Goal: Task Accomplishment & Management: Complete application form

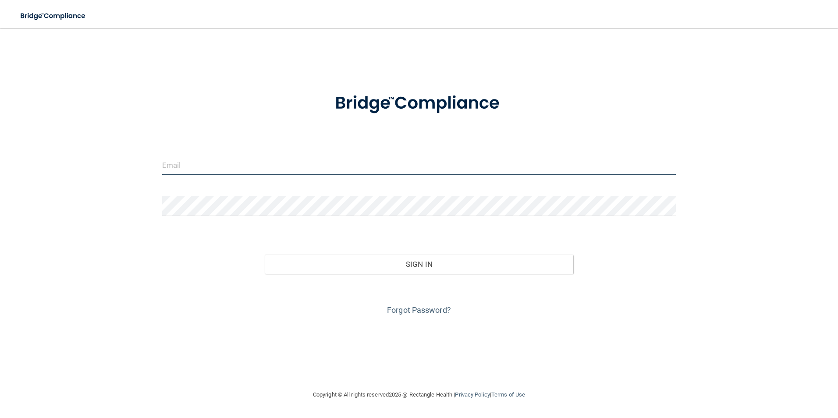
click at [221, 167] on input "email" at bounding box center [419, 165] width 514 height 20
type input "[EMAIL_ADDRESS][DOMAIN_NAME]"
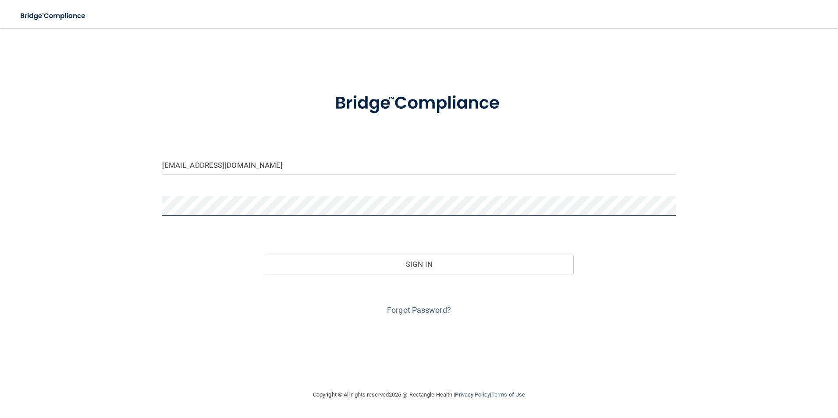
click at [265, 255] on button "Sign In" at bounding box center [419, 264] width 309 height 19
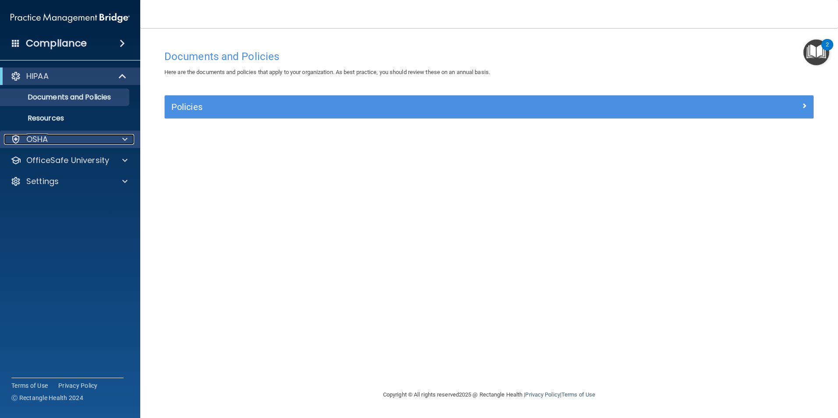
click at [113, 143] on div at bounding box center [124, 139] width 22 height 11
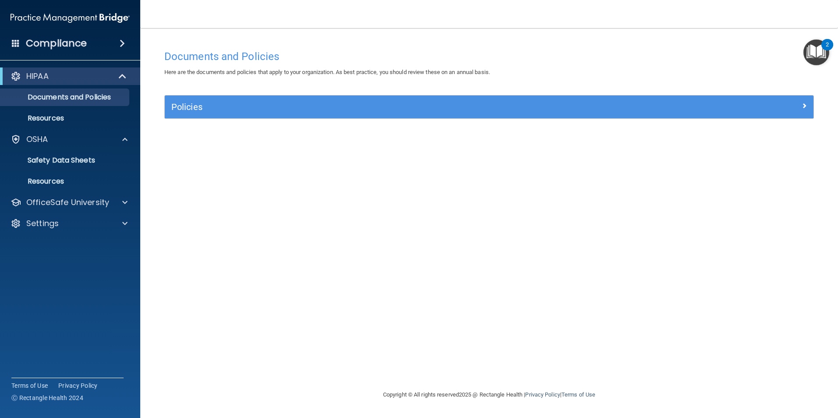
click at [815, 49] on img "Open Resource Center, 2 new notifications" at bounding box center [817, 52] width 26 height 26
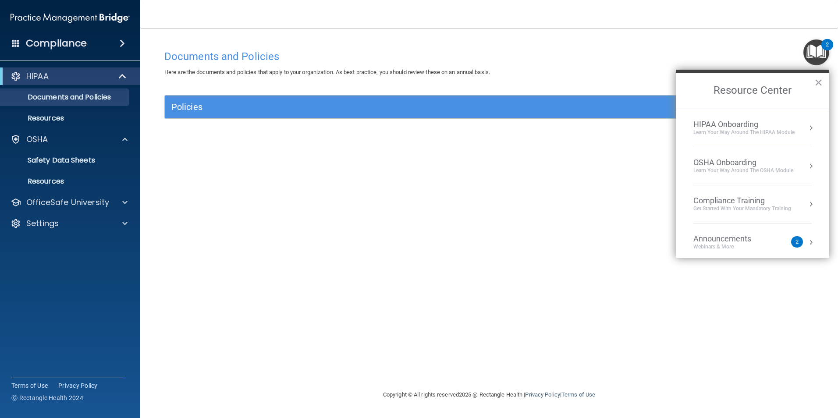
click at [768, 206] on div "Get Started with your mandatory training" at bounding box center [743, 208] width 98 height 7
click at [730, 123] on div "HIPAA Training for Members" at bounding box center [732, 124] width 98 height 8
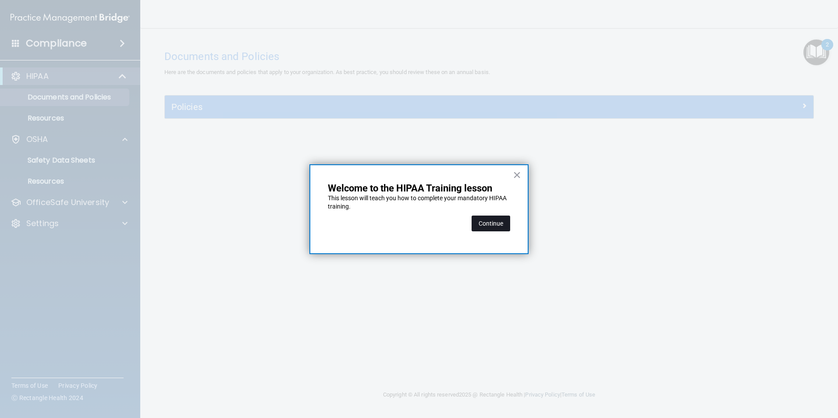
click at [491, 218] on button "Continue" at bounding box center [491, 224] width 39 height 16
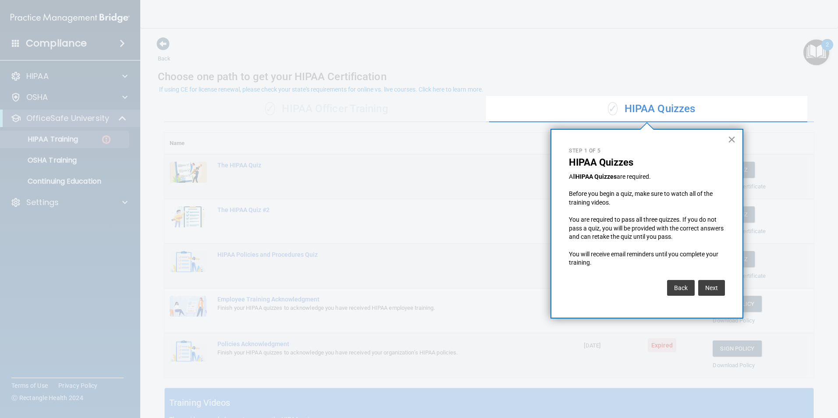
click at [730, 139] on button "×" at bounding box center [732, 139] width 8 height 14
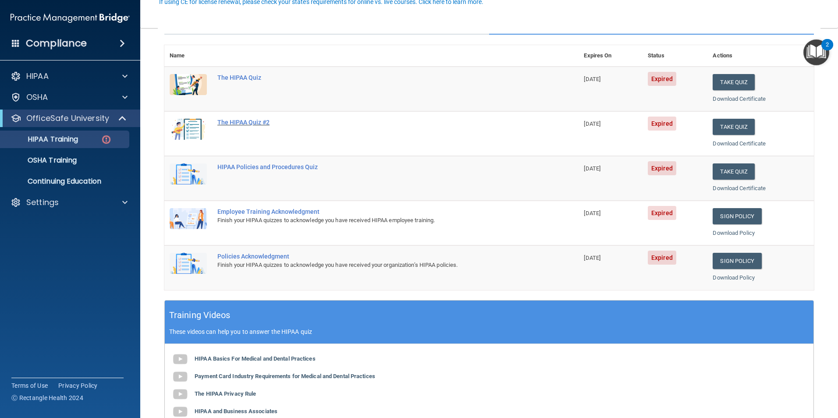
scroll to position [132, 0]
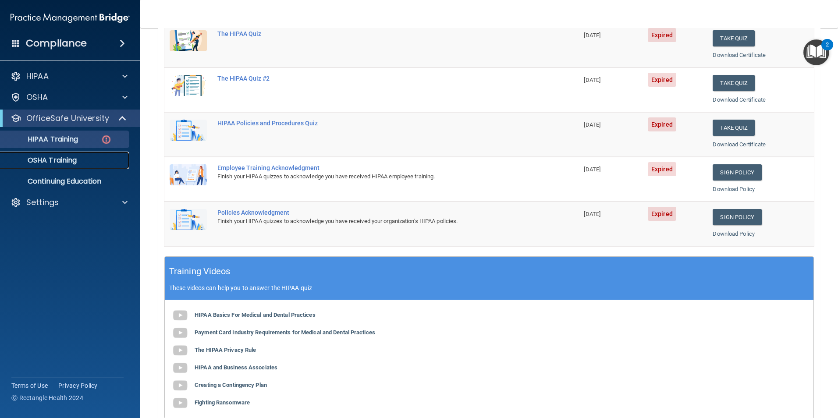
click at [55, 156] on p "OSHA Training" at bounding box center [41, 160] width 71 height 9
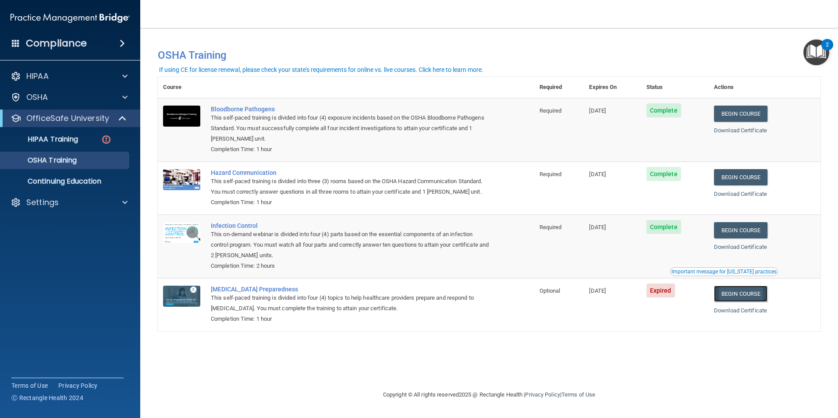
click at [744, 298] on link "Begin Course" at bounding box center [740, 294] width 53 height 16
click at [99, 138] on div "HIPAA Training" at bounding box center [66, 139] width 120 height 9
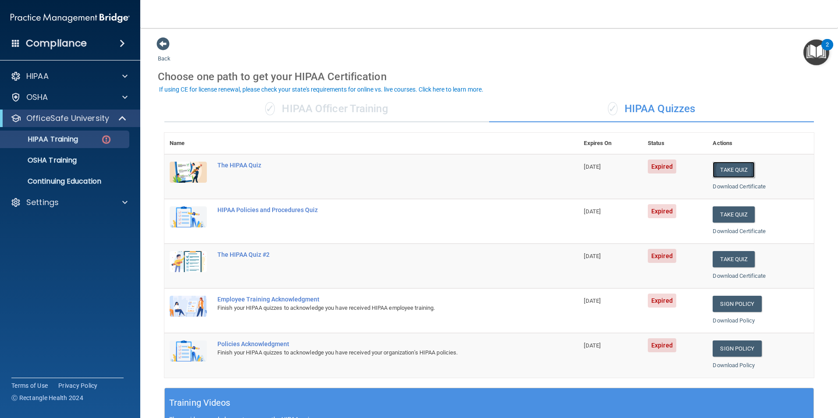
click at [732, 170] on button "Take Quiz" at bounding box center [734, 170] width 42 height 16
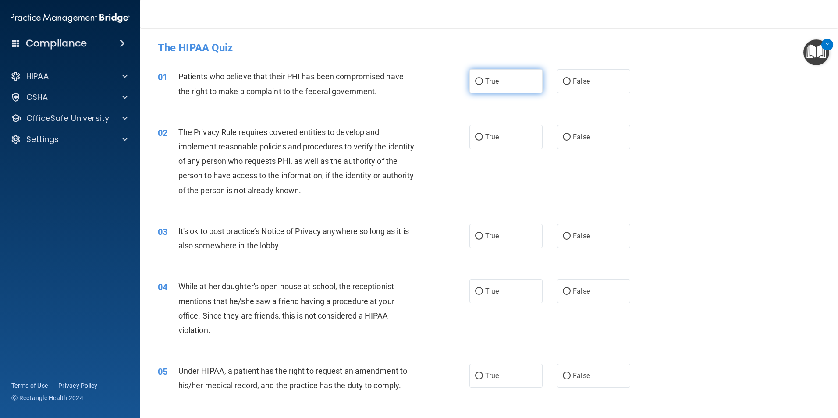
click at [477, 86] on label "True" at bounding box center [506, 81] width 73 height 24
click at [477, 85] on input "True" at bounding box center [479, 81] width 8 height 7
radio input "true"
click at [481, 138] on label "True" at bounding box center [506, 137] width 73 height 24
click at [481, 138] on input "True" at bounding box center [479, 137] width 8 height 7
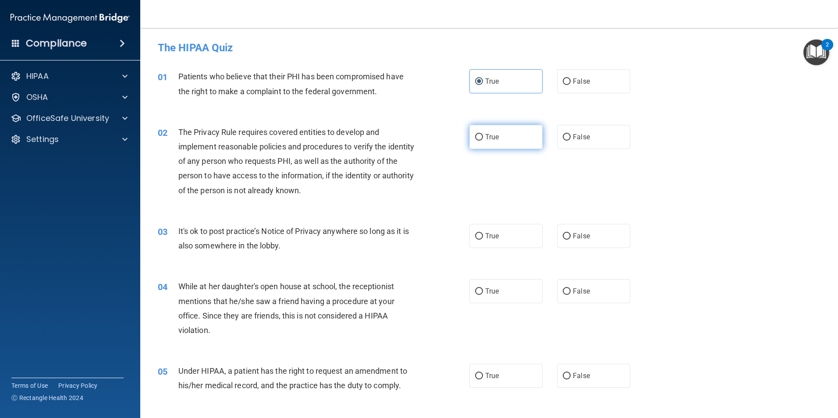
radio input "true"
click at [567, 241] on label "False" at bounding box center [593, 236] width 73 height 24
click at [567, 240] on input "False" at bounding box center [567, 236] width 8 height 7
radio input "true"
click at [573, 293] on span "False" at bounding box center [581, 291] width 17 height 8
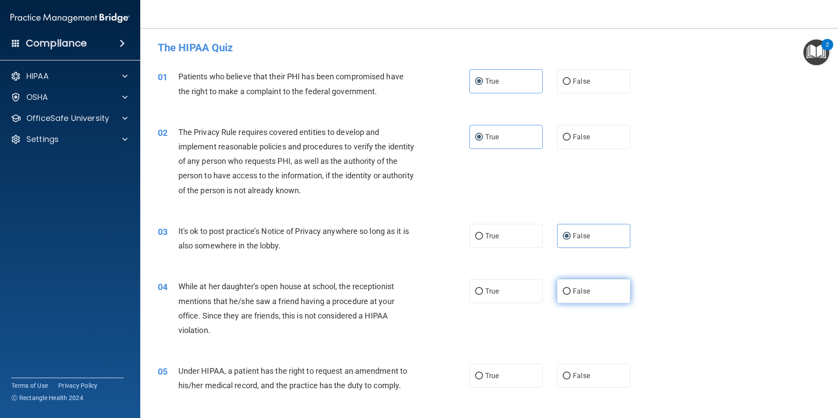
click at [571, 293] on input "False" at bounding box center [567, 291] width 8 height 7
radio input "true"
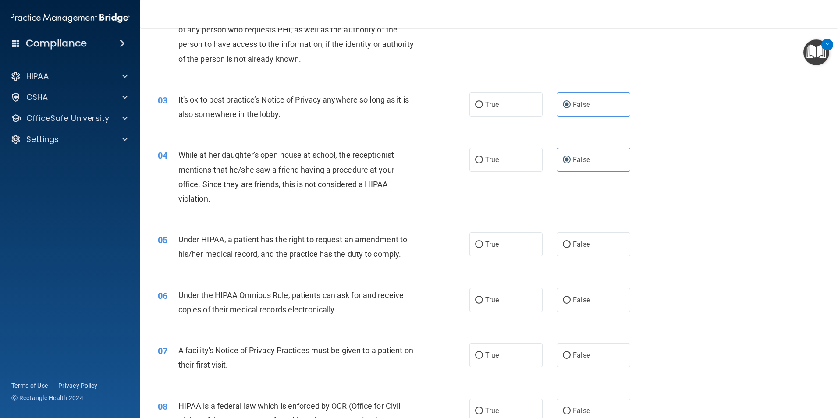
scroll to position [175, 0]
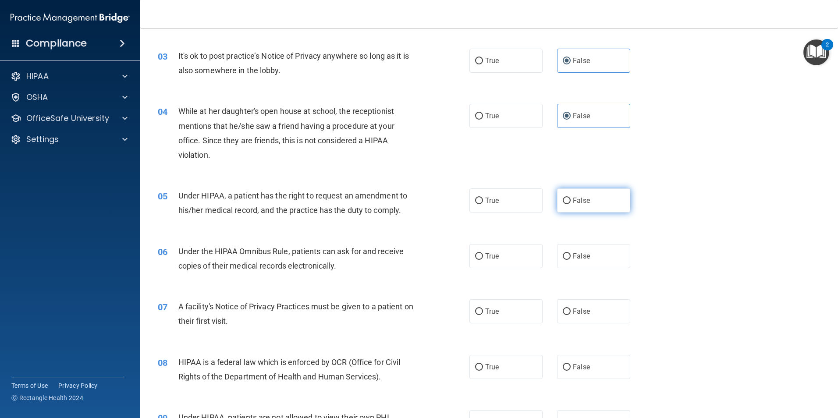
click at [559, 194] on label "False" at bounding box center [593, 201] width 73 height 24
click at [563, 198] on input "False" at bounding box center [567, 201] width 8 height 7
radio input "true"
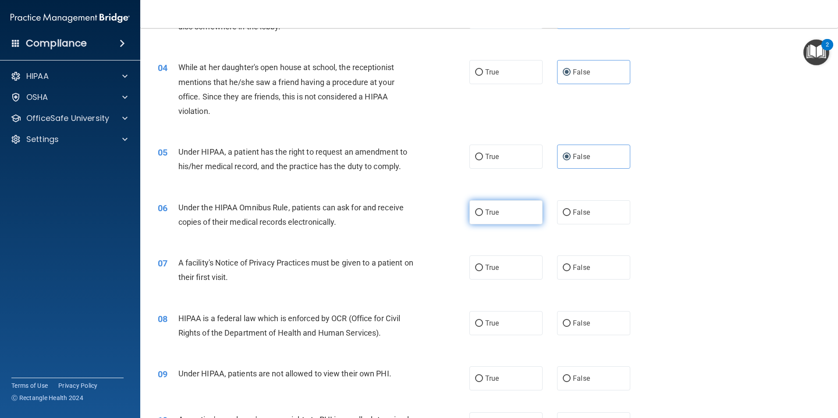
click at [470, 211] on label "True" at bounding box center [506, 212] width 73 height 24
click at [475, 211] on input "True" at bounding box center [479, 213] width 8 height 7
radio input "true"
click at [478, 269] on input "True" at bounding box center [479, 268] width 8 height 7
radio input "true"
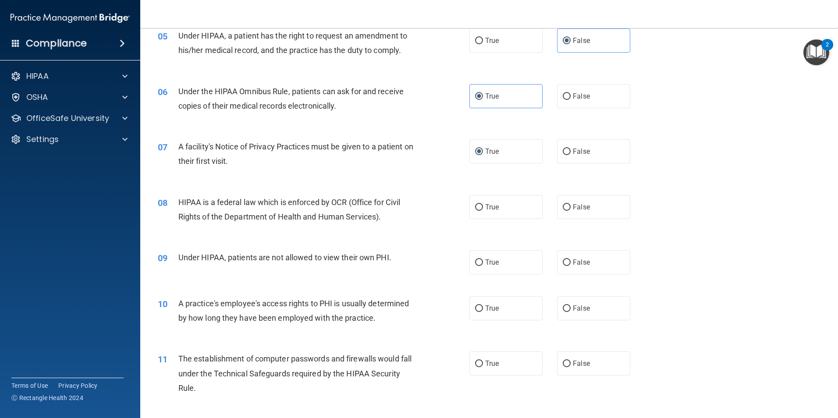
scroll to position [351, 0]
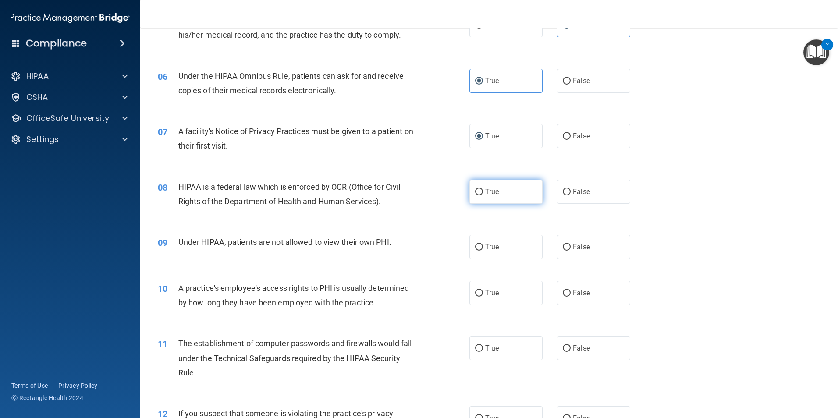
click at [485, 195] on span "True" at bounding box center [492, 192] width 14 height 8
click at [483, 195] on input "True" at bounding box center [479, 192] width 8 height 7
radio input "true"
click at [563, 254] on label "False" at bounding box center [593, 247] width 73 height 24
click at [563, 251] on input "False" at bounding box center [567, 247] width 8 height 7
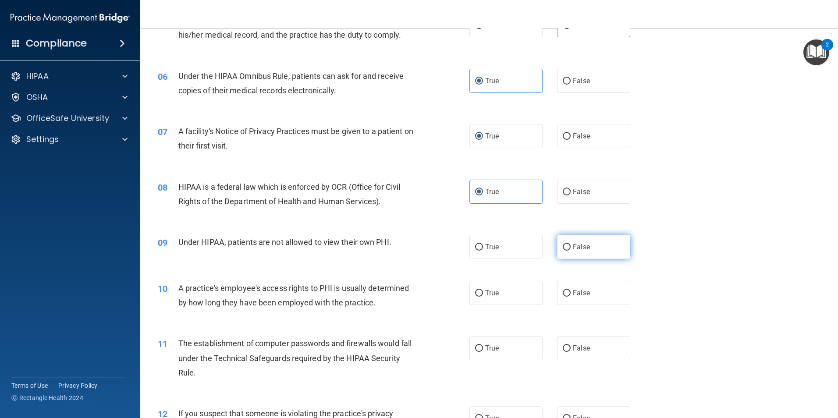
radio input "true"
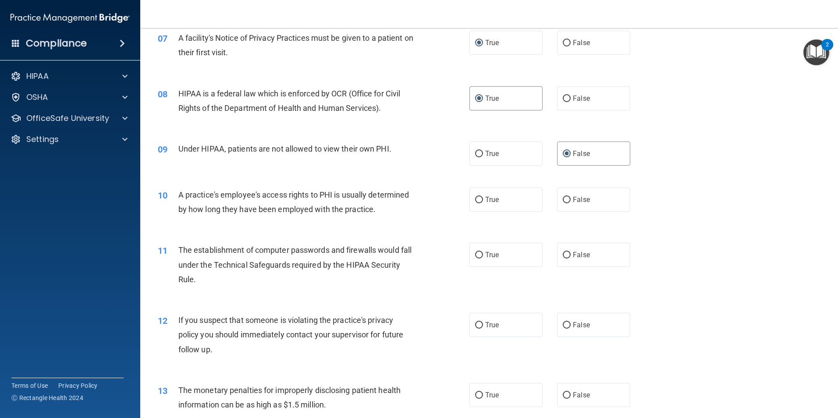
scroll to position [444, 0]
click at [557, 197] on label "False" at bounding box center [593, 200] width 73 height 24
click at [563, 197] on input "False" at bounding box center [567, 200] width 8 height 7
radio input "true"
click at [477, 256] on input "True" at bounding box center [479, 256] width 8 height 7
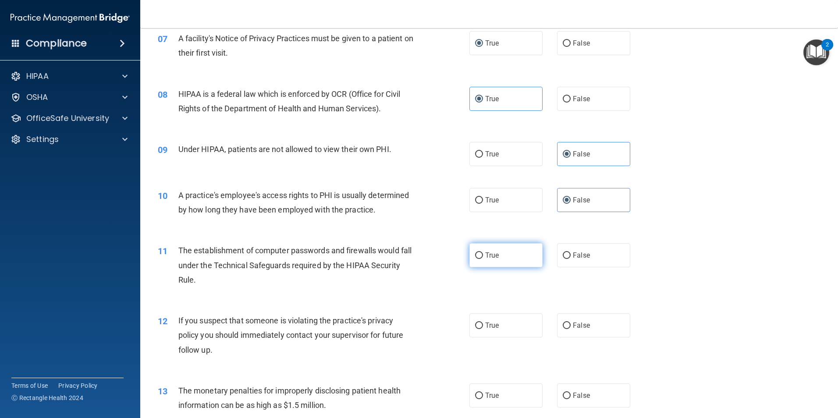
radio input "true"
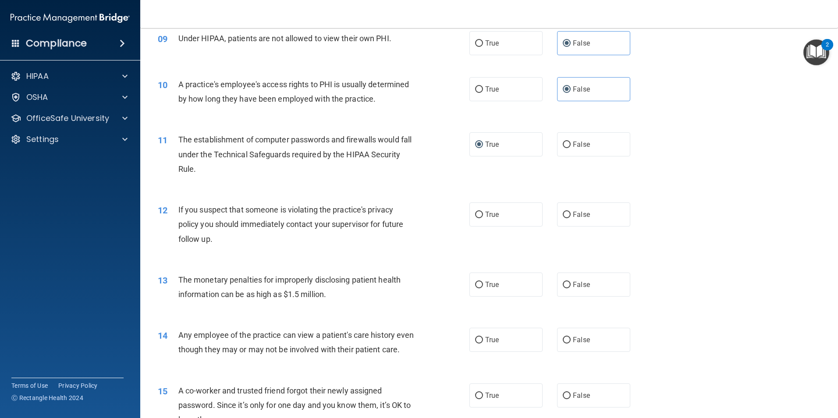
scroll to position [575, 0]
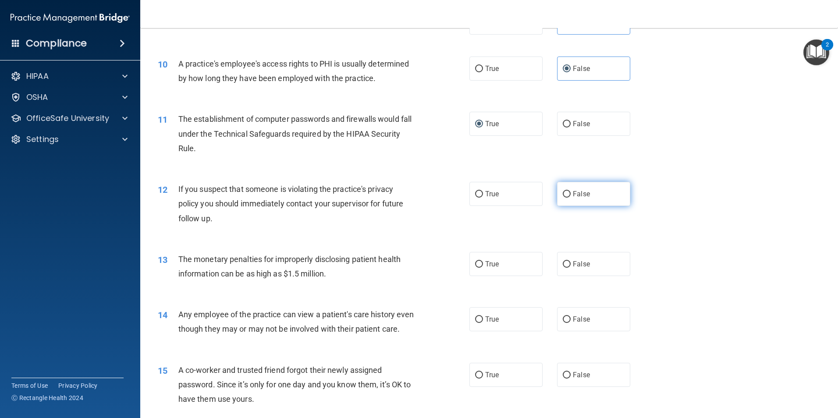
click at [563, 189] on label "False" at bounding box center [593, 194] width 73 height 24
click at [563, 191] on input "False" at bounding box center [567, 194] width 8 height 7
radio input "true"
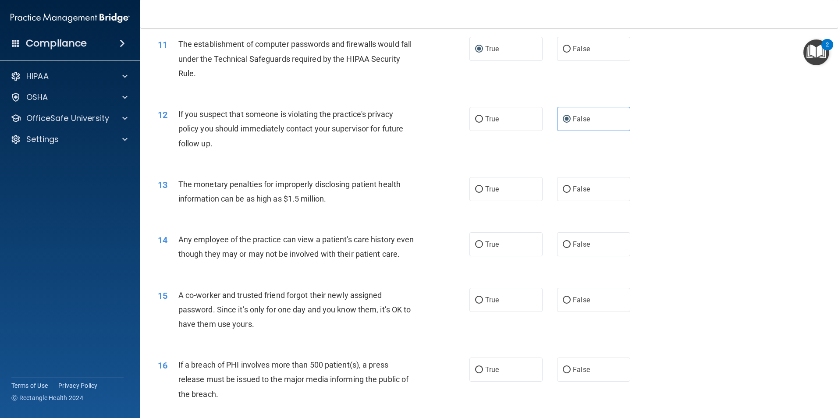
scroll to position [663, 0]
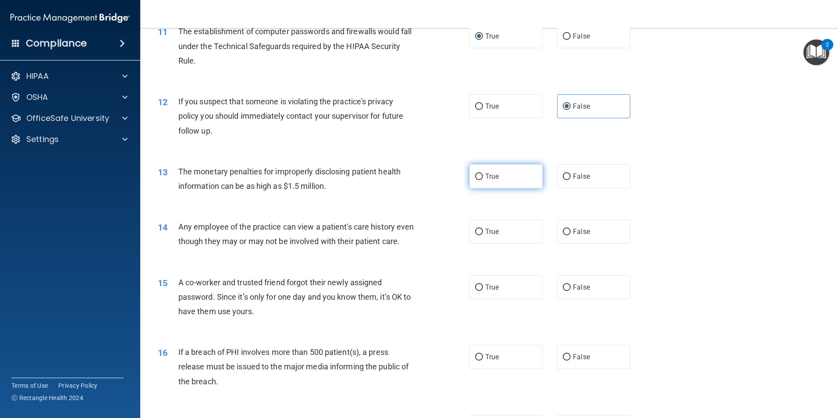
click at [482, 175] on label "True" at bounding box center [506, 176] width 73 height 24
click at [482, 175] on input "True" at bounding box center [479, 177] width 8 height 7
radio input "true"
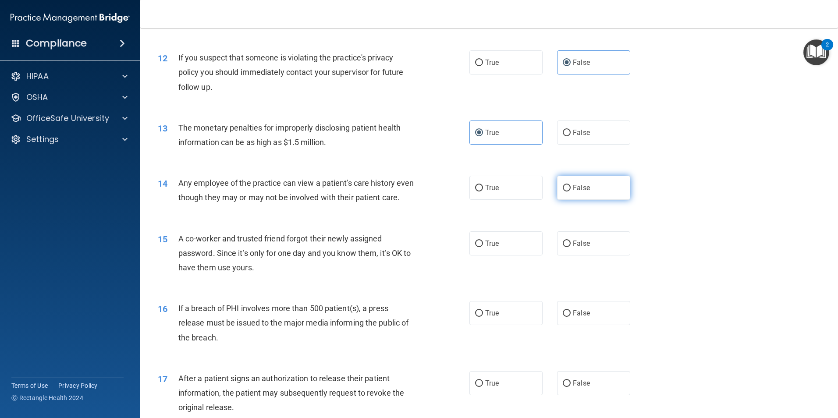
click at [558, 190] on label "False" at bounding box center [593, 188] width 73 height 24
click at [563, 190] on input "False" at bounding box center [567, 188] width 8 height 7
radio input "true"
click at [557, 256] on label "False" at bounding box center [593, 243] width 73 height 24
click at [563, 247] on input "False" at bounding box center [567, 244] width 8 height 7
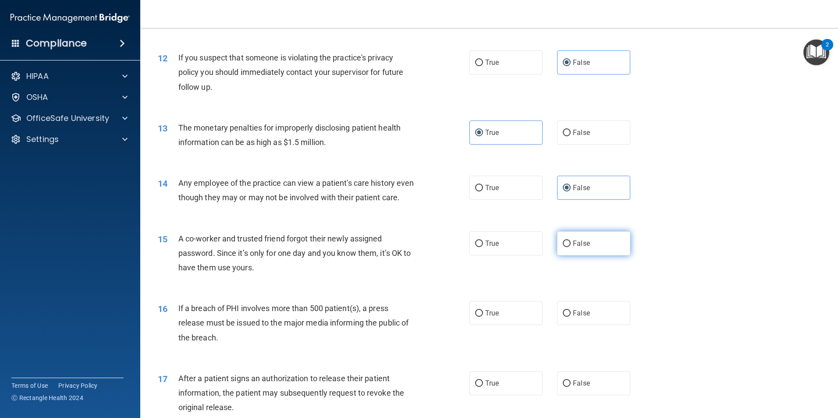
radio input "true"
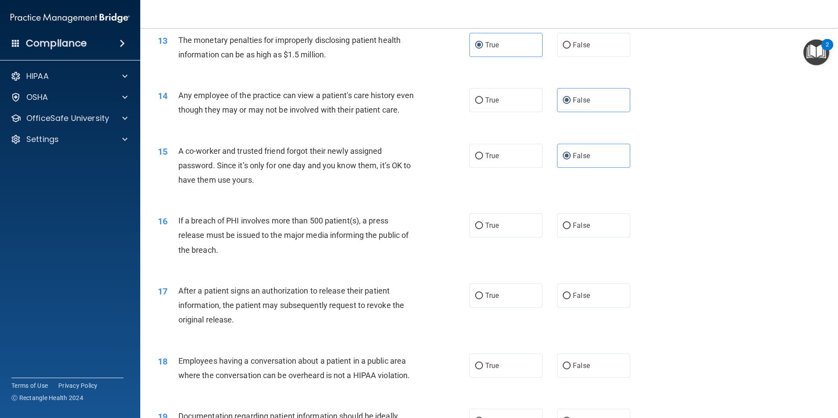
scroll to position [838, 0]
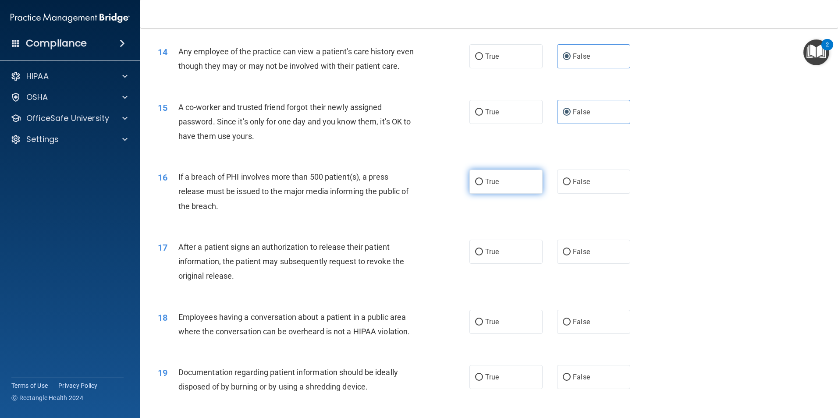
click at [488, 194] on label "True" at bounding box center [506, 182] width 73 height 24
click at [483, 185] on input "True" at bounding box center [479, 182] width 8 height 7
radio input "true"
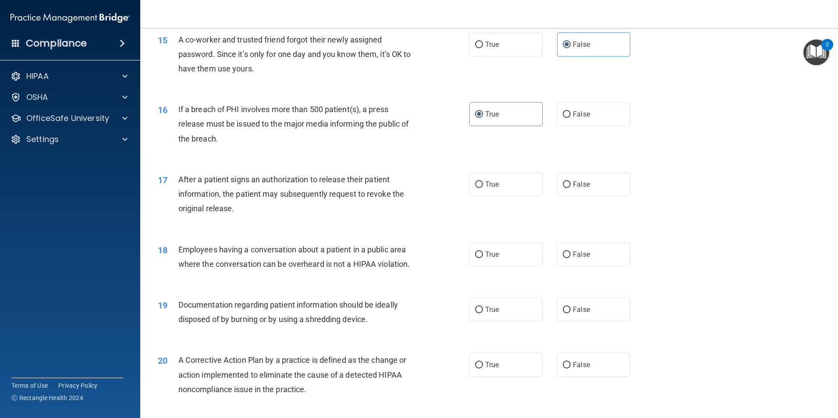
scroll to position [926, 0]
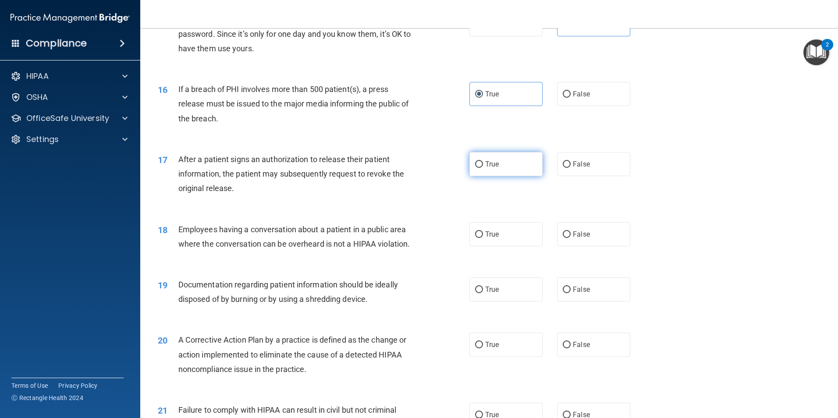
click at [474, 172] on label "True" at bounding box center [506, 164] width 73 height 24
click at [475, 168] on input "True" at bounding box center [479, 164] width 8 height 7
radio input "true"
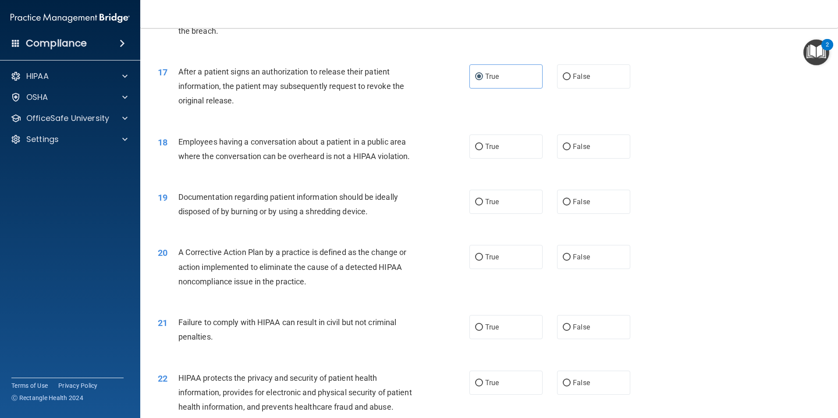
scroll to position [1057, 0]
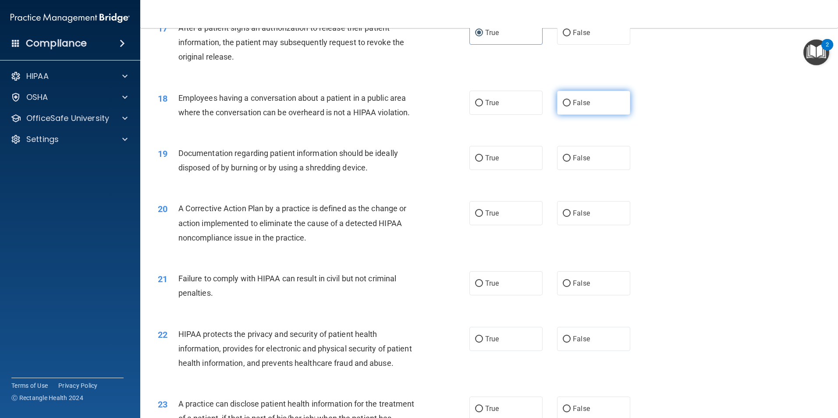
click at [559, 115] on label "False" at bounding box center [593, 103] width 73 height 24
click at [563, 107] on input "False" at bounding box center [567, 103] width 8 height 7
radio input "true"
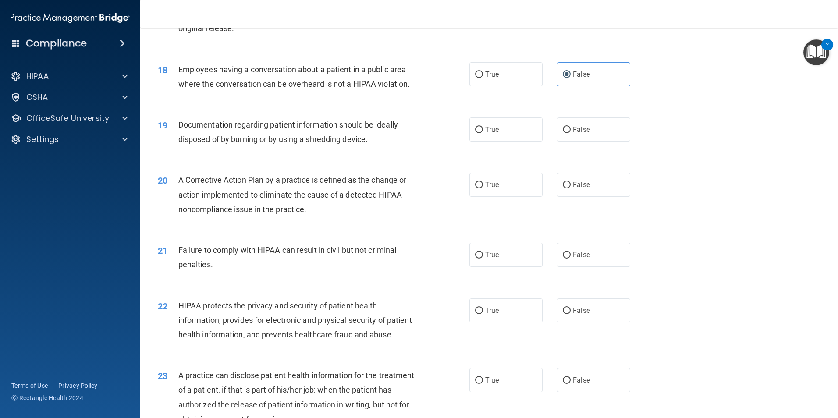
scroll to position [1101, 0]
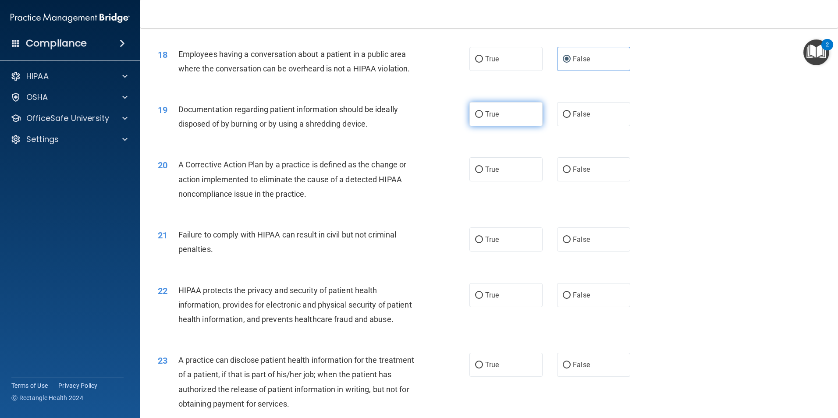
click at [473, 126] on label "True" at bounding box center [506, 114] width 73 height 24
click at [475, 118] on input "True" at bounding box center [479, 114] width 8 height 7
radio input "true"
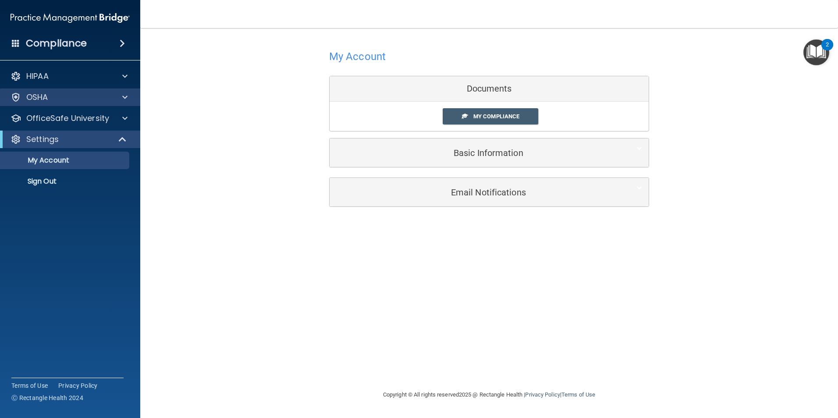
click at [64, 104] on div "OSHA" at bounding box center [70, 98] width 141 height 18
click at [124, 93] on span at bounding box center [124, 97] width 5 height 11
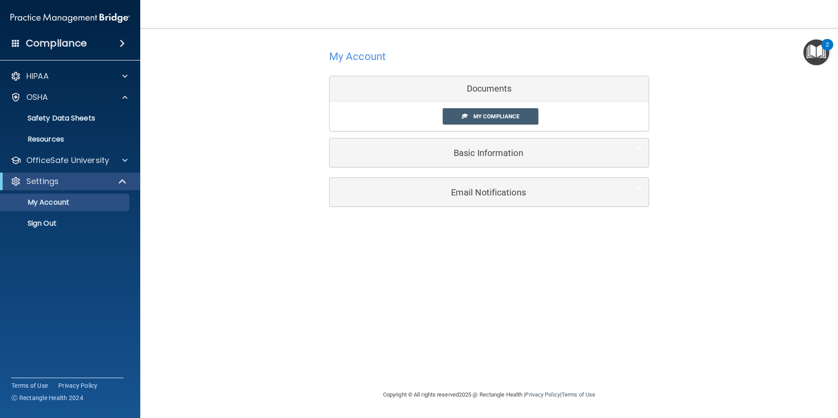
click at [118, 107] on ul "Documents Safety Data Sheets Self-Assessment Injury and Illness Report Resources" at bounding box center [70, 127] width 159 height 42
click at [493, 118] on span "My Compliance" at bounding box center [496, 116] width 46 height 7
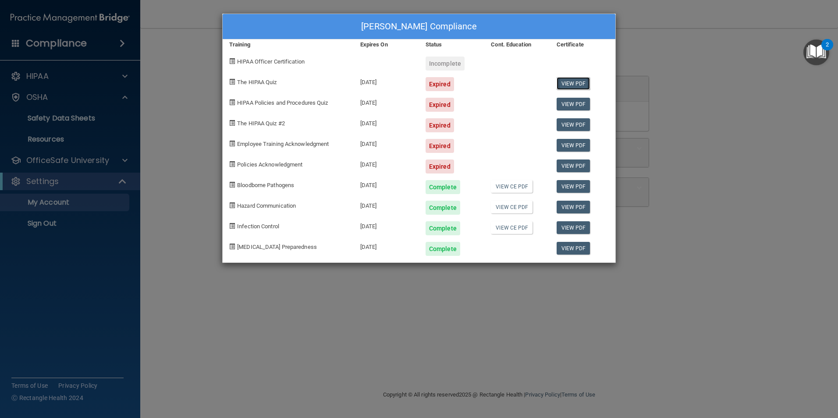
click at [569, 84] on link "View PDF" at bounding box center [574, 83] width 34 height 13
click at [195, 154] on div "Stacie Mitchell's Compliance Training Expires On Status Cont. Education Certifi…" at bounding box center [419, 209] width 838 height 418
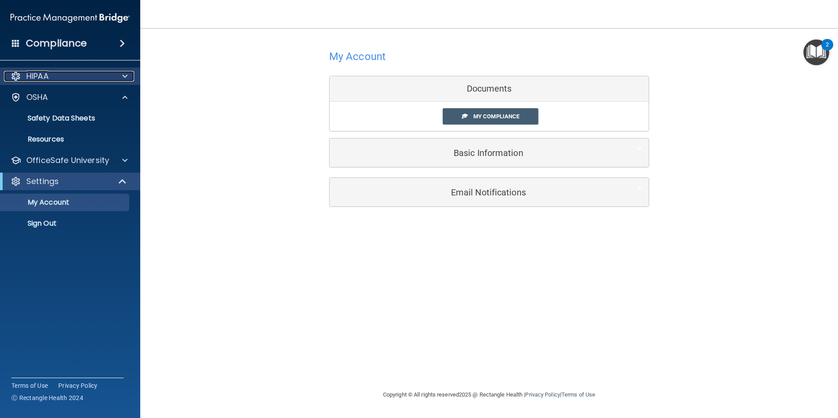
click at [69, 78] on div "HIPAA" at bounding box center [58, 76] width 109 height 11
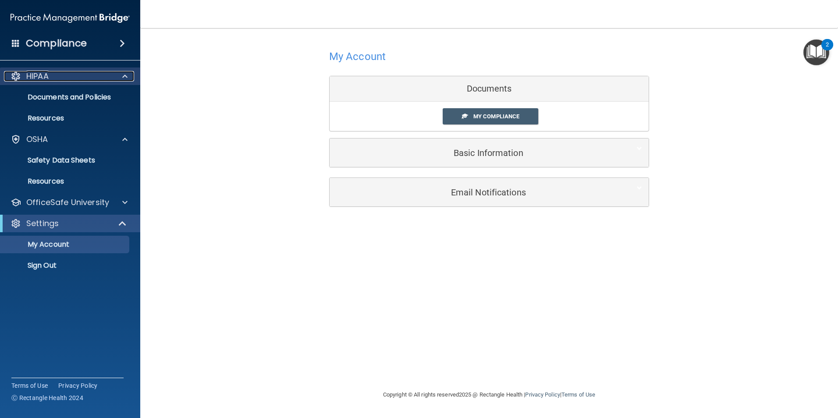
click at [69, 78] on div "HIPAA" at bounding box center [58, 76] width 109 height 11
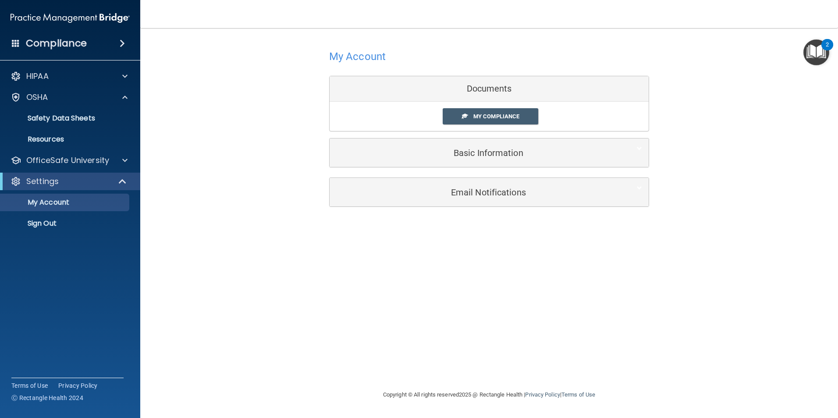
click at [489, 87] on div "Documents" at bounding box center [489, 88] width 319 height 25
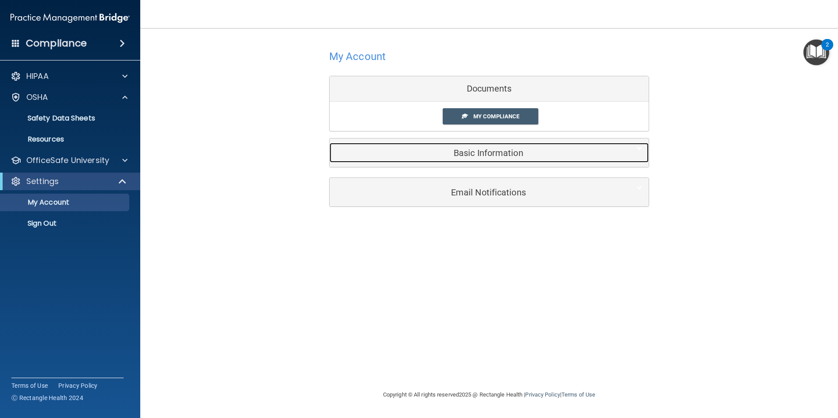
click at [492, 155] on h5 "Basic Information" at bounding box center [475, 153] width 279 height 10
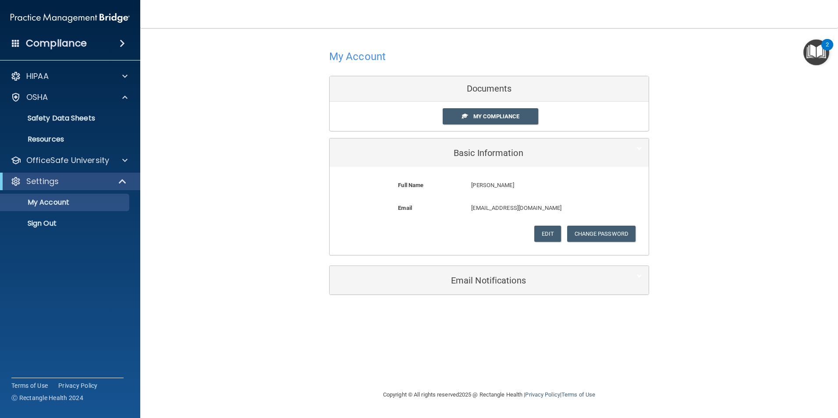
click at [70, 49] on h4 "Compliance" at bounding box center [56, 43] width 61 height 12
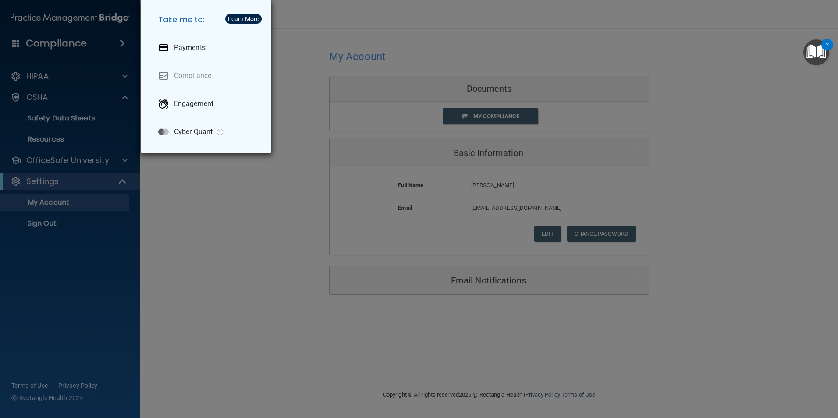
click at [252, 21] on div "Learn More" at bounding box center [243, 19] width 31 height 6
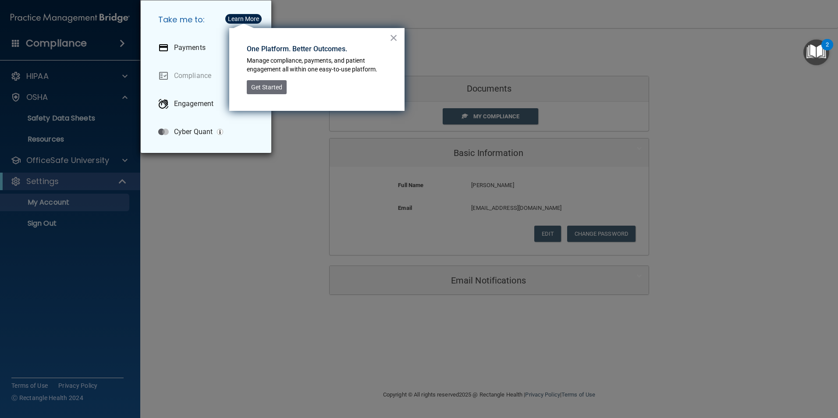
click at [252, 21] on div "Learn More" at bounding box center [243, 19] width 31 height 6
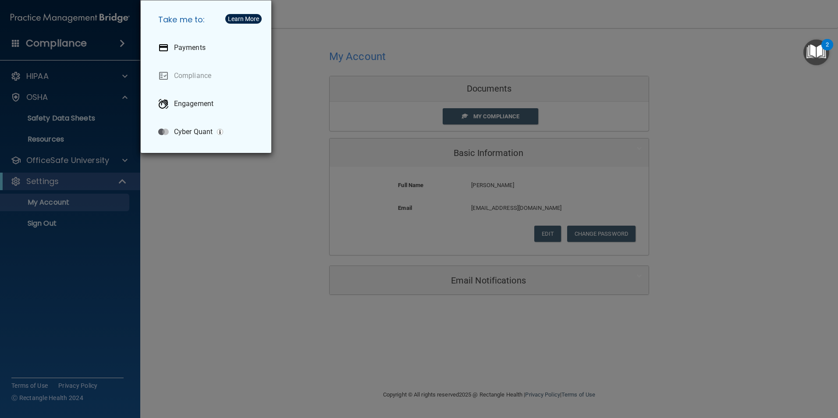
click at [817, 51] on img "Open Resource Center, 2 new notifications" at bounding box center [817, 52] width 26 height 26
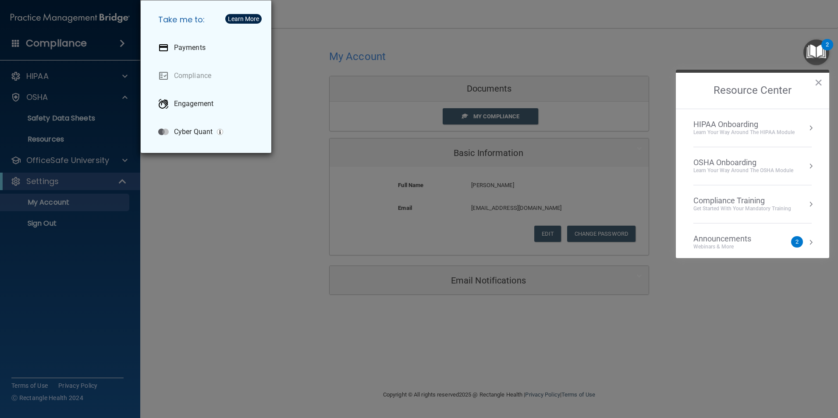
click at [760, 117] on li "HIPAA Onboarding Learn Your Way around the HIPAA module" at bounding box center [753, 128] width 118 height 38
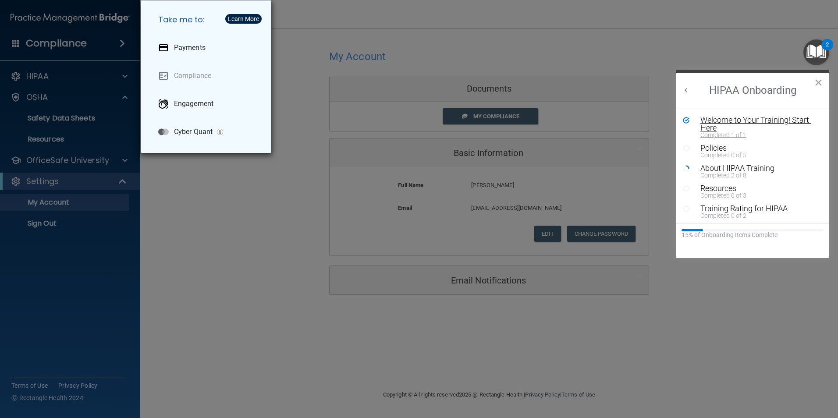
click at [757, 126] on div "Welcome to Your Training! Start Here" at bounding box center [756, 124] width 111 height 16
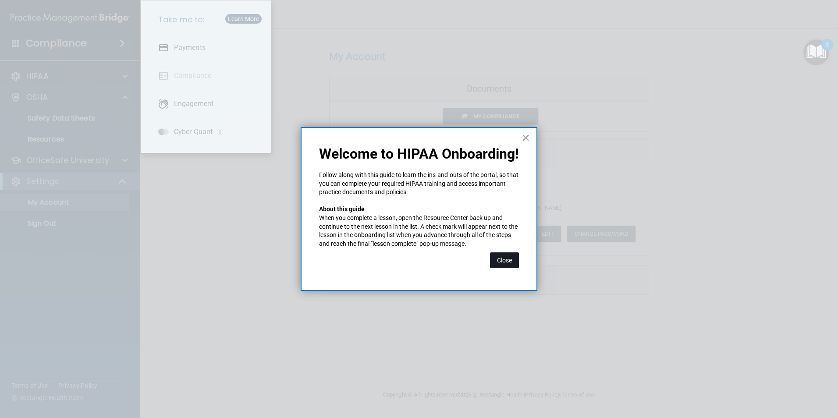
click at [500, 258] on button "Close" at bounding box center [504, 261] width 29 height 16
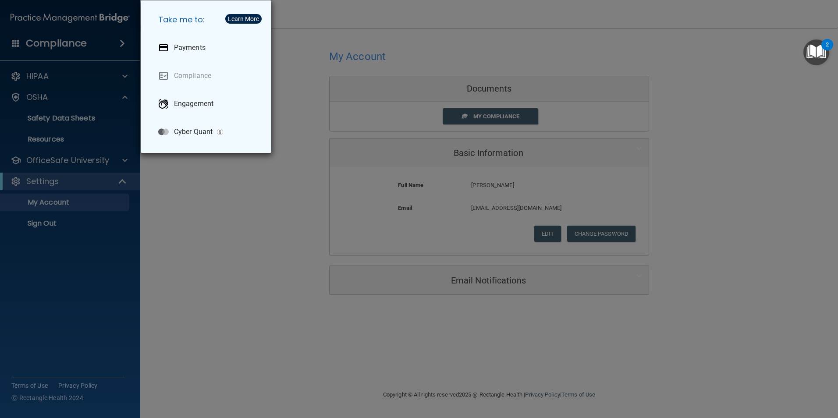
click at [317, 71] on div "Take me to: Payments Compliance Engagement Cyber Quant" at bounding box center [419, 209] width 838 height 418
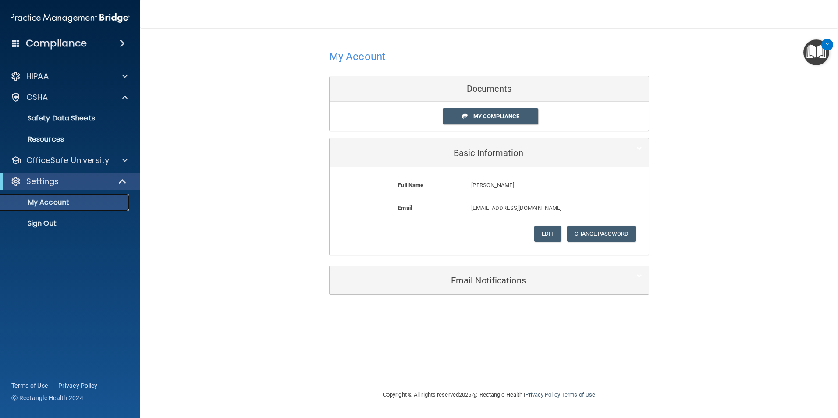
click at [40, 202] on p "My Account" at bounding box center [66, 202] width 120 height 9
click at [55, 43] on h4 "Compliance" at bounding box center [56, 43] width 61 height 12
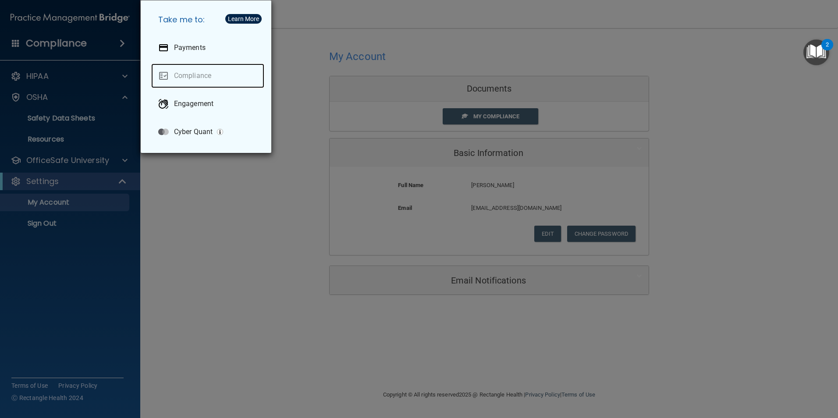
click at [203, 69] on link "Compliance" at bounding box center [207, 76] width 113 height 25
click at [202, 81] on link "Compliance" at bounding box center [207, 76] width 113 height 25
